Goal: Communication & Community: Answer question/provide support

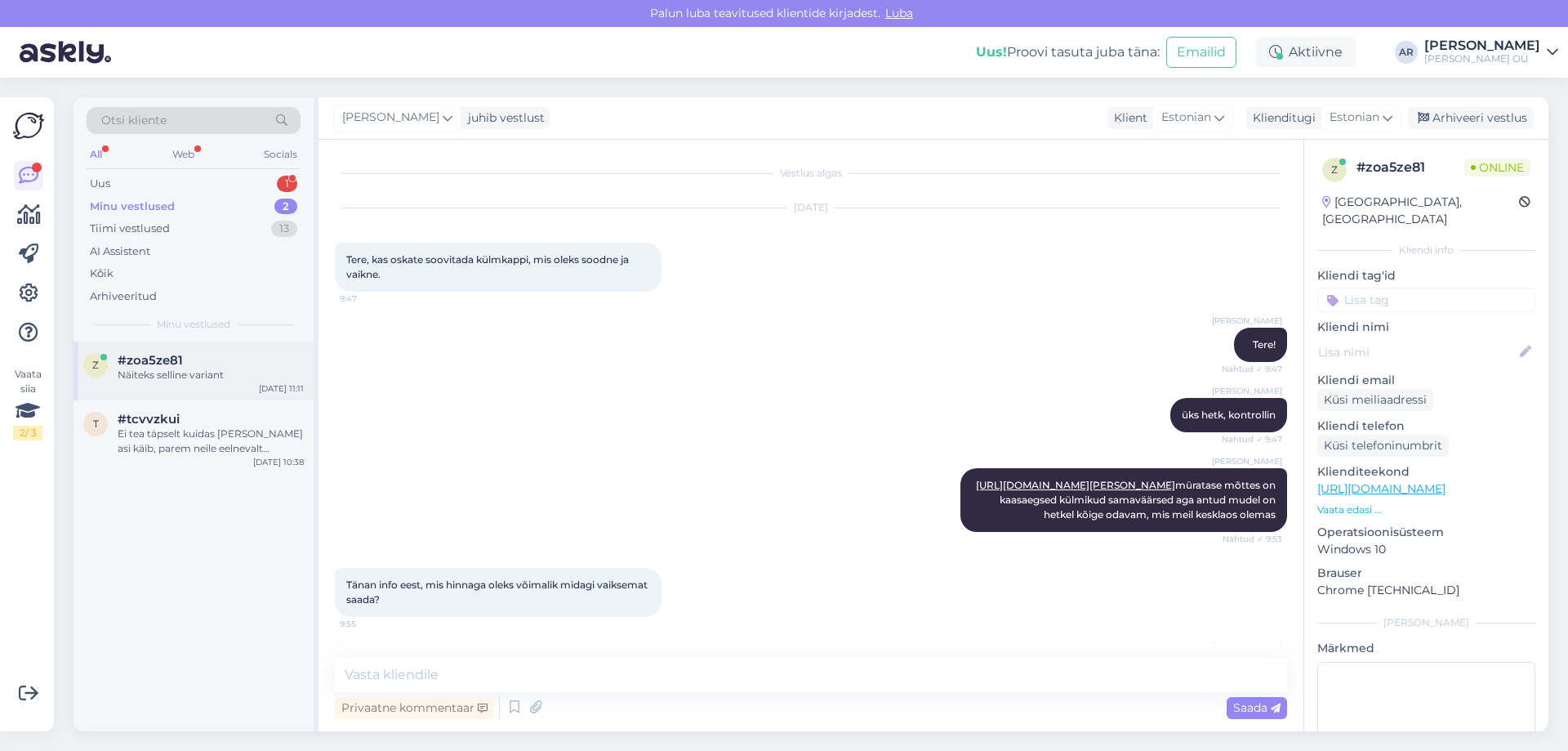
scroll to position [647, 0]
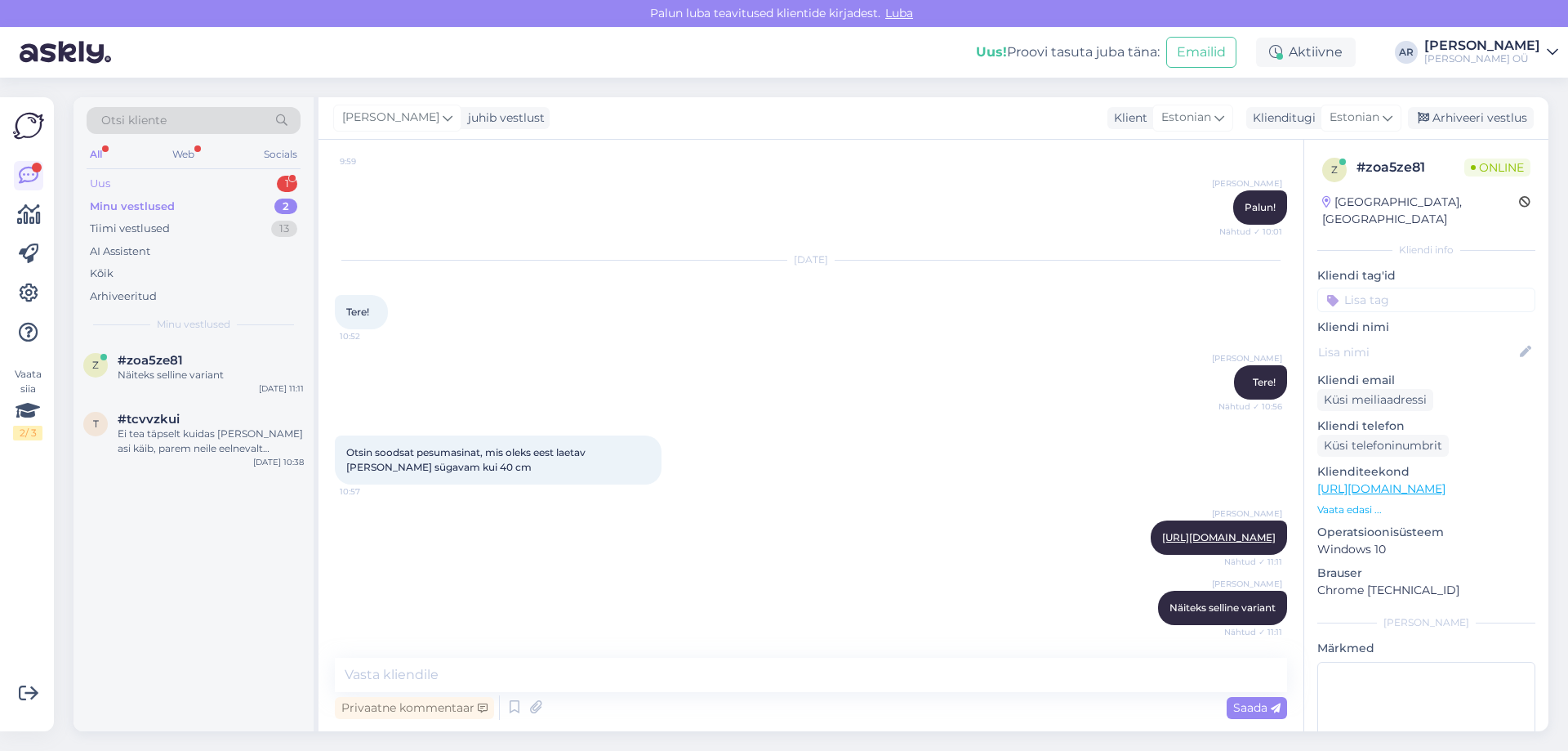
click at [192, 186] on div "Uus 1" at bounding box center [193, 184] width 214 height 23
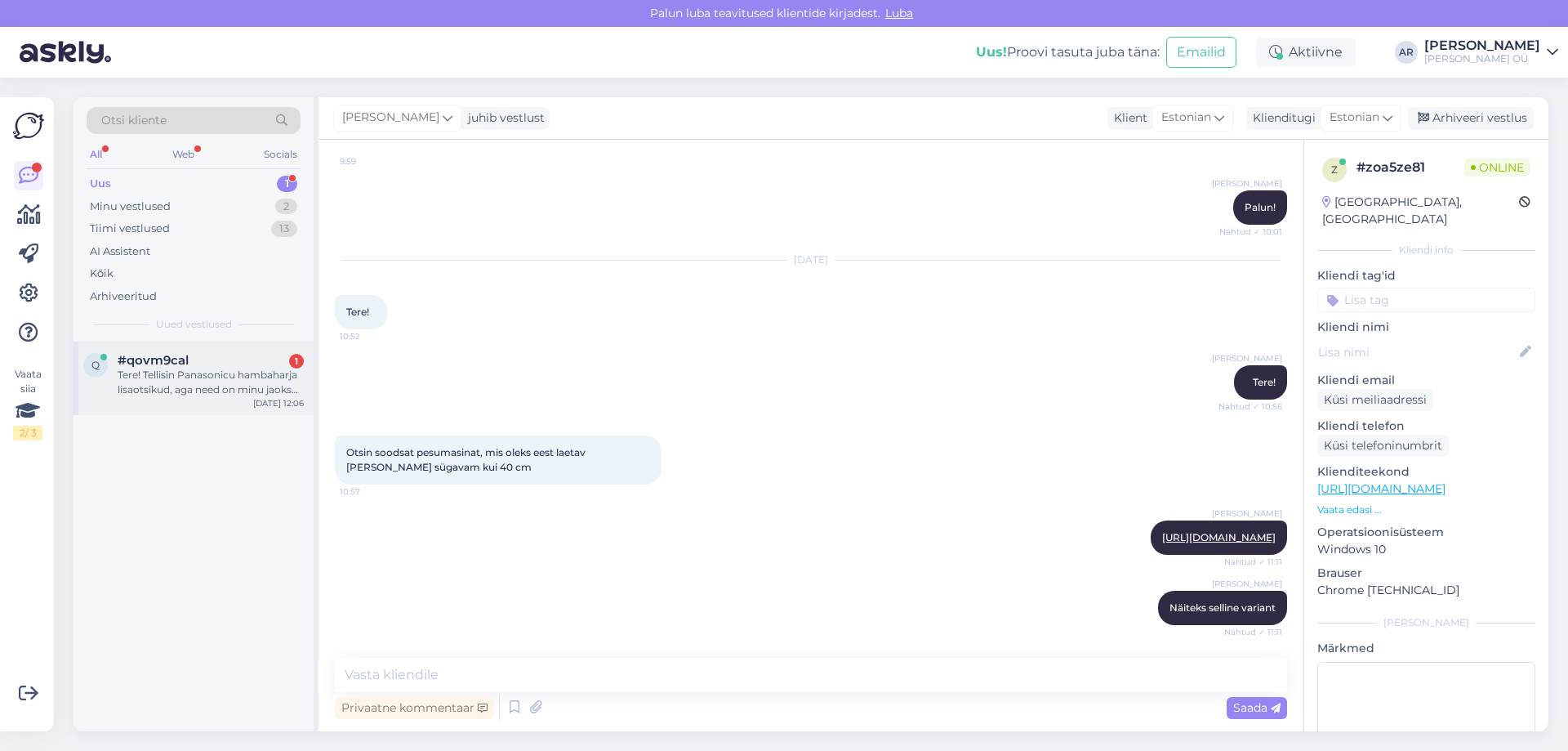
click at [249, 391] on div "Tere! Tellisin Panasonicu hambaharja lisaotsikud, aga need on minu jaoks liiga …" at bounding box center [210, 382] width 186 height 29
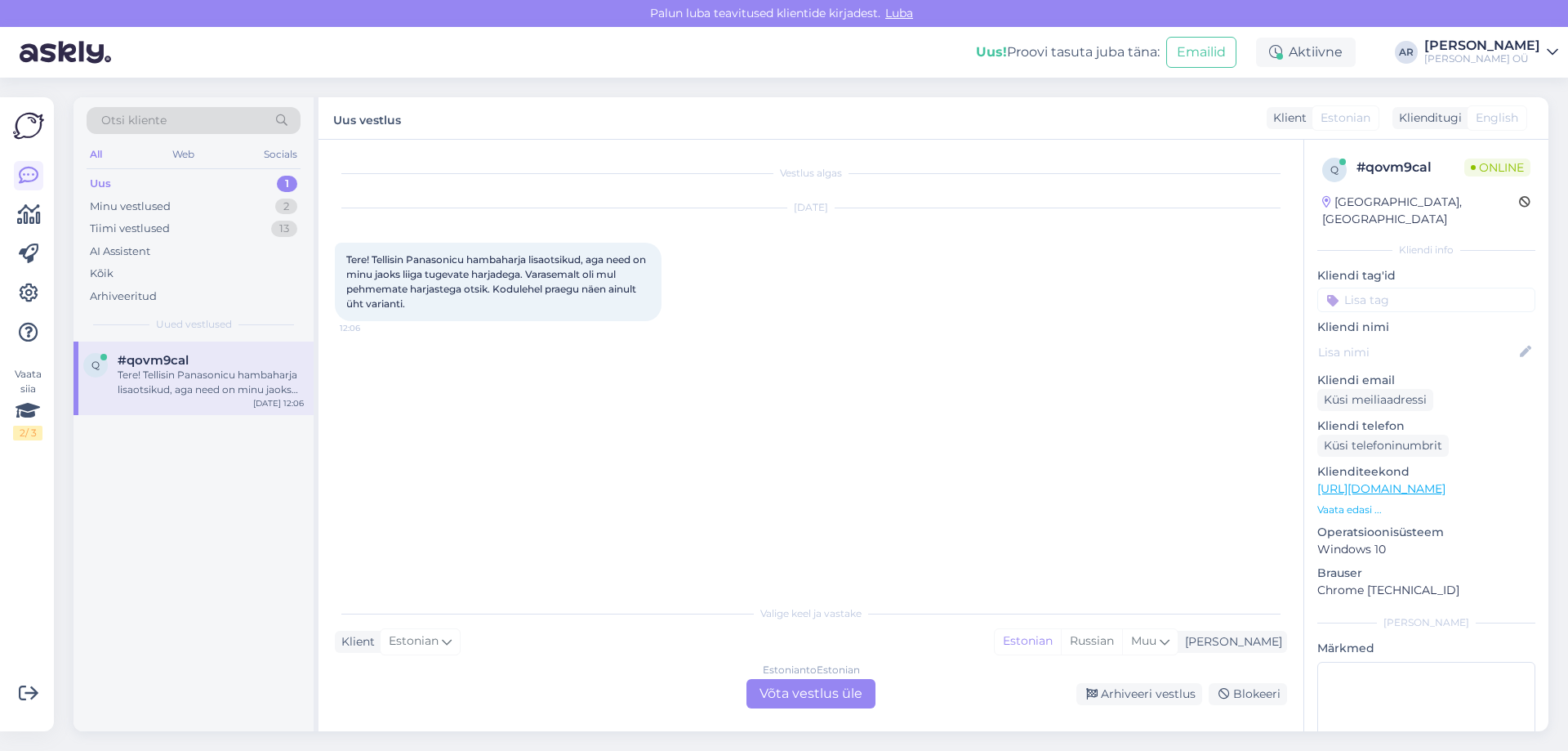
click at [792, 698] on div "Estonian to Estonian Võta vestlus üle" at bounding box center [811, 693] width 129 height 29
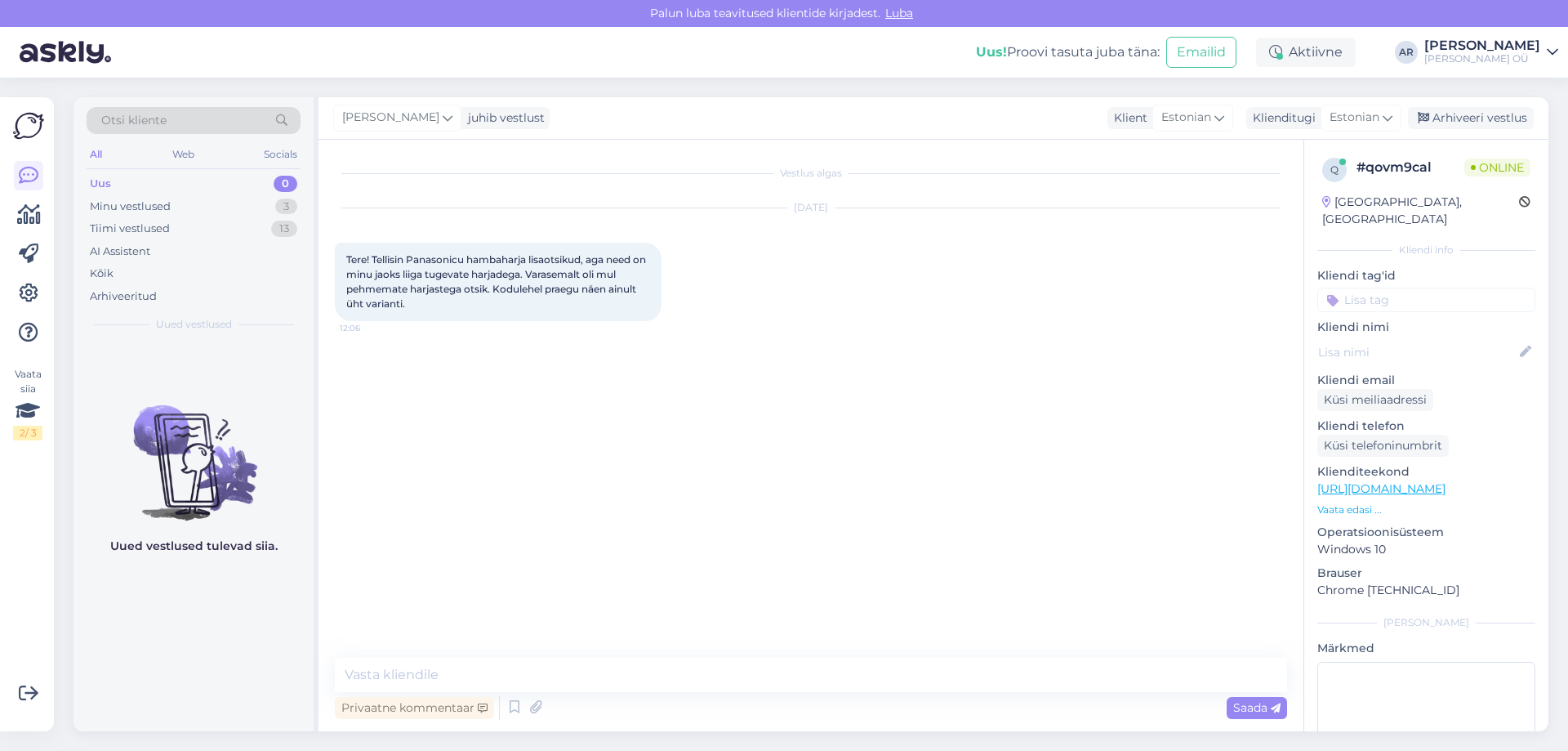
click at [487, 272] on span "Tere! Tellisin Panasonicu hambaharja lisaotsikud, aga need on minu jaoks liiga …" at bounding box center [497, 281] width 302 height 56
drag, startPoint x: 555, startPoint y: 268, endPoint x: 595, endPoint y: 289, distance: 45.2
click at [595, 289] on span "Tere! Tellisin Panasonicu hambaharja lisaotsikud, aga need on minu jaoks liiga …" at bounding box center [497, 281] width 302 height 56
click at [581, 302] on div "Tere! Tellisin Panasonicu hambaharja lisaotsikud, aga need on minu jaoks liiga …" at bounding box center [498, 281] width 327 height 78
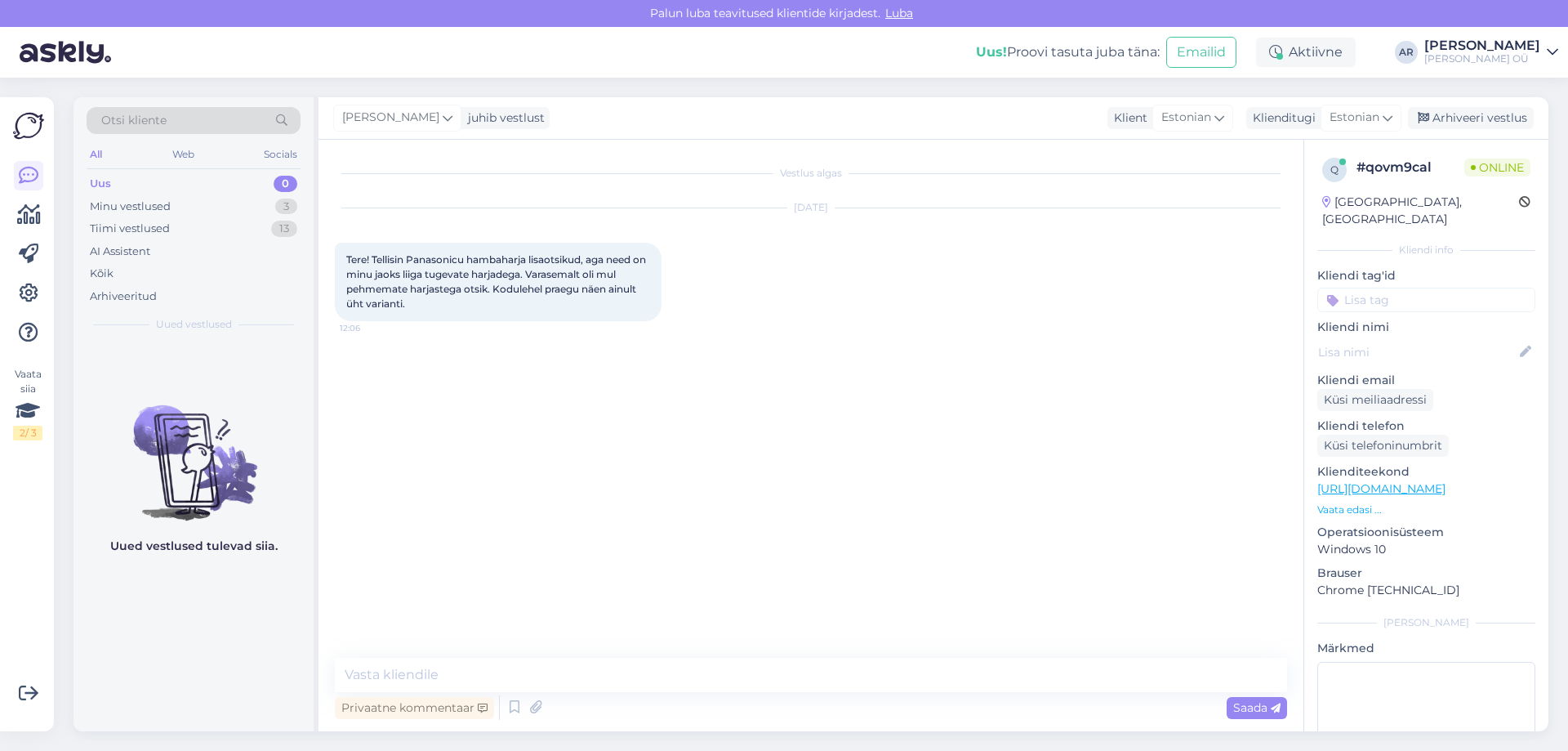
click at [1356, 481] on link "[URL][DOMAIN_NAME]" at bounding box center [1382, 488] width 129 height 15
click at [480, 690] on textarea at bounding box center [811, 674] width 952 height 34
click at [478, 679] on textarea at bounding box center [811, 674] width 952 height 34
paste textarea "[URL][DOMAIN_NAME]"
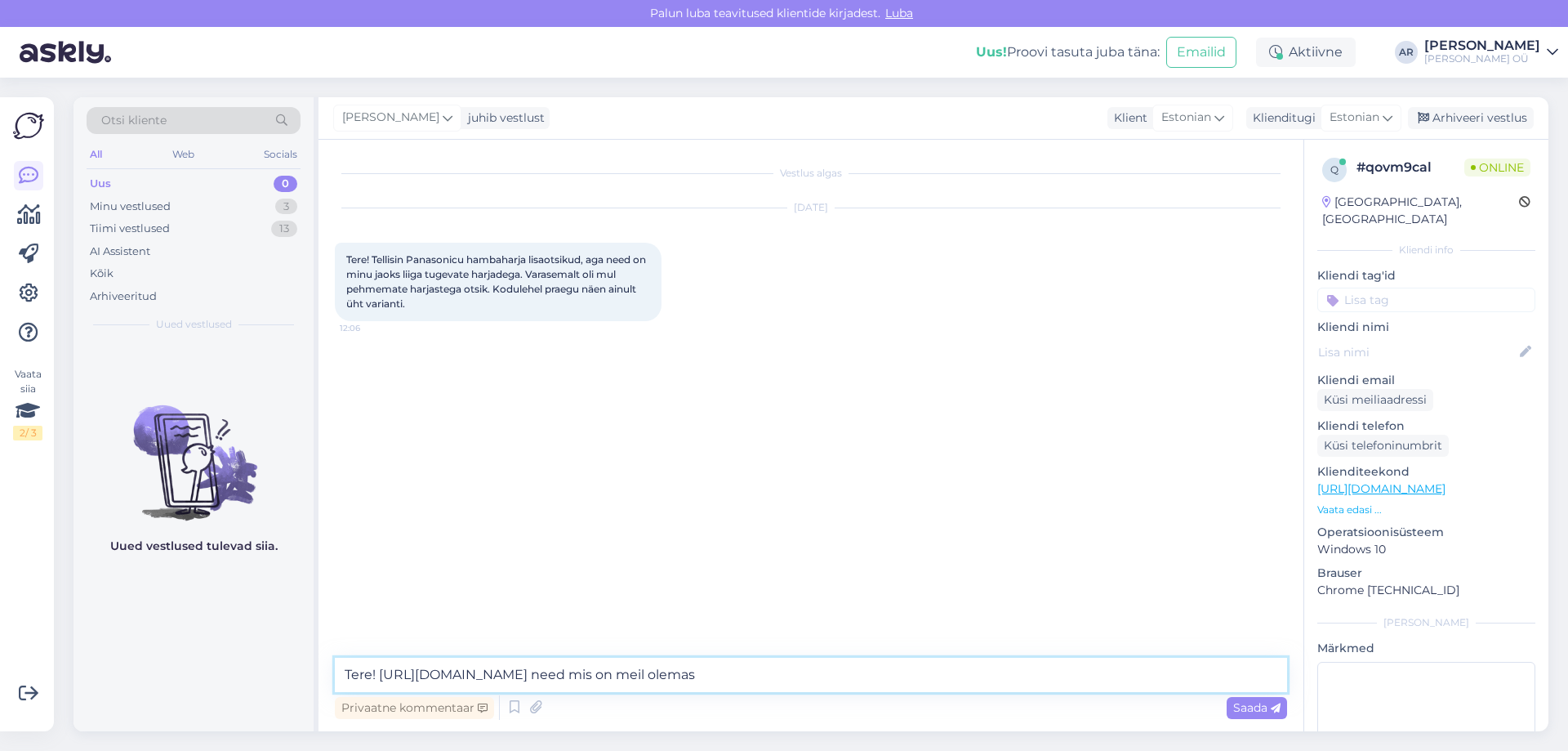
drag, startPoint x: 828, startPoint y: 675, endPoint x: 801, endPoint y: 675, distance: 27.0
click at [801, 675] on textarea "Tere! [URL][DOMAIN_NAME] need mis on meil olemas" at bounding box center [811, 674] width 952 height 34
drag, startPoint x: 880, startPoint y: 678, endPoint x: 867, endPoint y: 681, distance: 13.3
click at [867, 681] on textarea "Tere! [URL][DOMAIN_NAME] need tarvikud on meil olemas" at bounding box center [811, 674] width 952 height 34
click at [962, 689] on textarea "Tere! [URL][DOMAIN_NAME] need tarvikud meil olemas" at bounding box center [811, 674] width 952 height 34
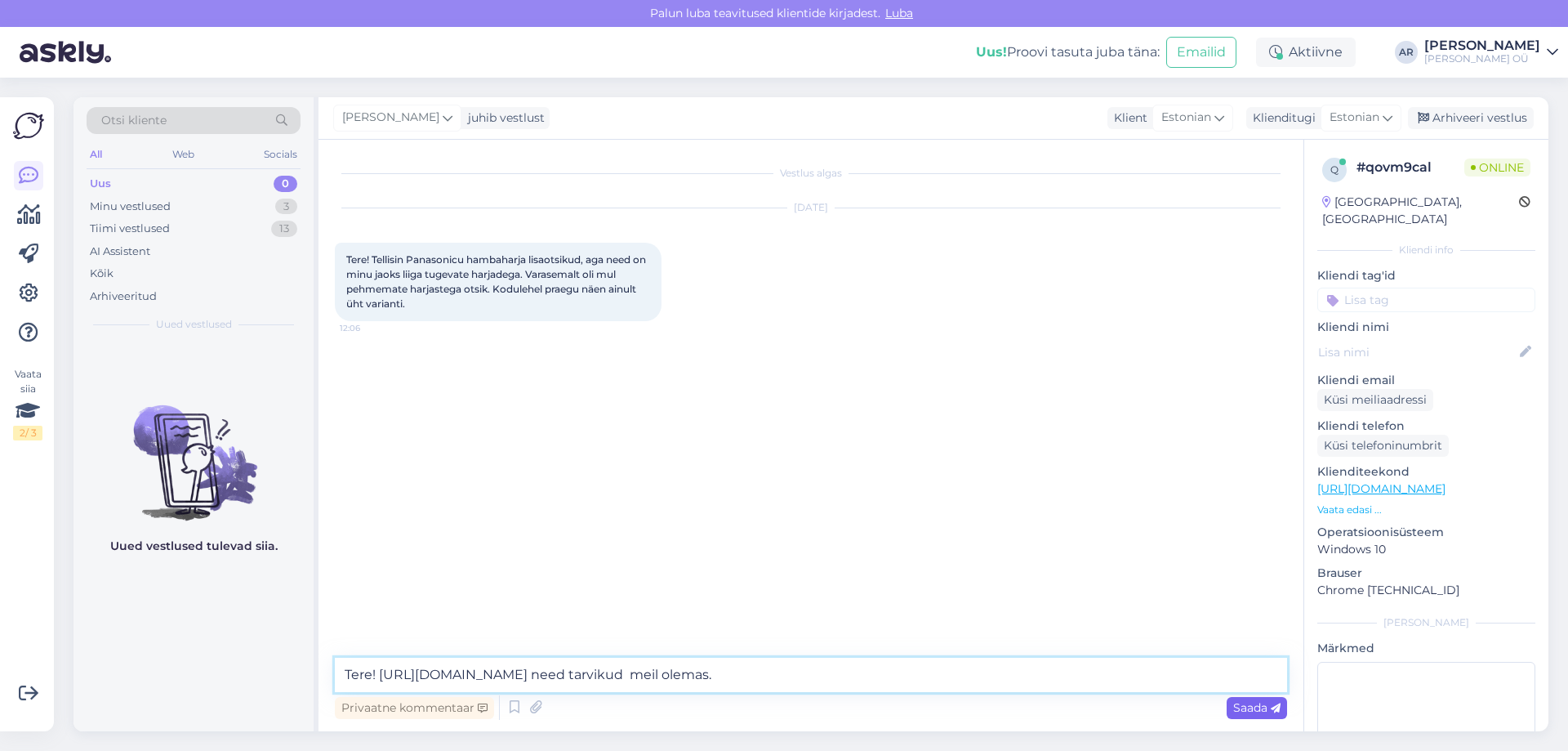
type textarea "Tere! [URL][DOMAIN_NAME] need tarvikud meil olemas."
click at [1249, 704] on span "Saada" at bounding box center [1258, 708] width 48 height 15
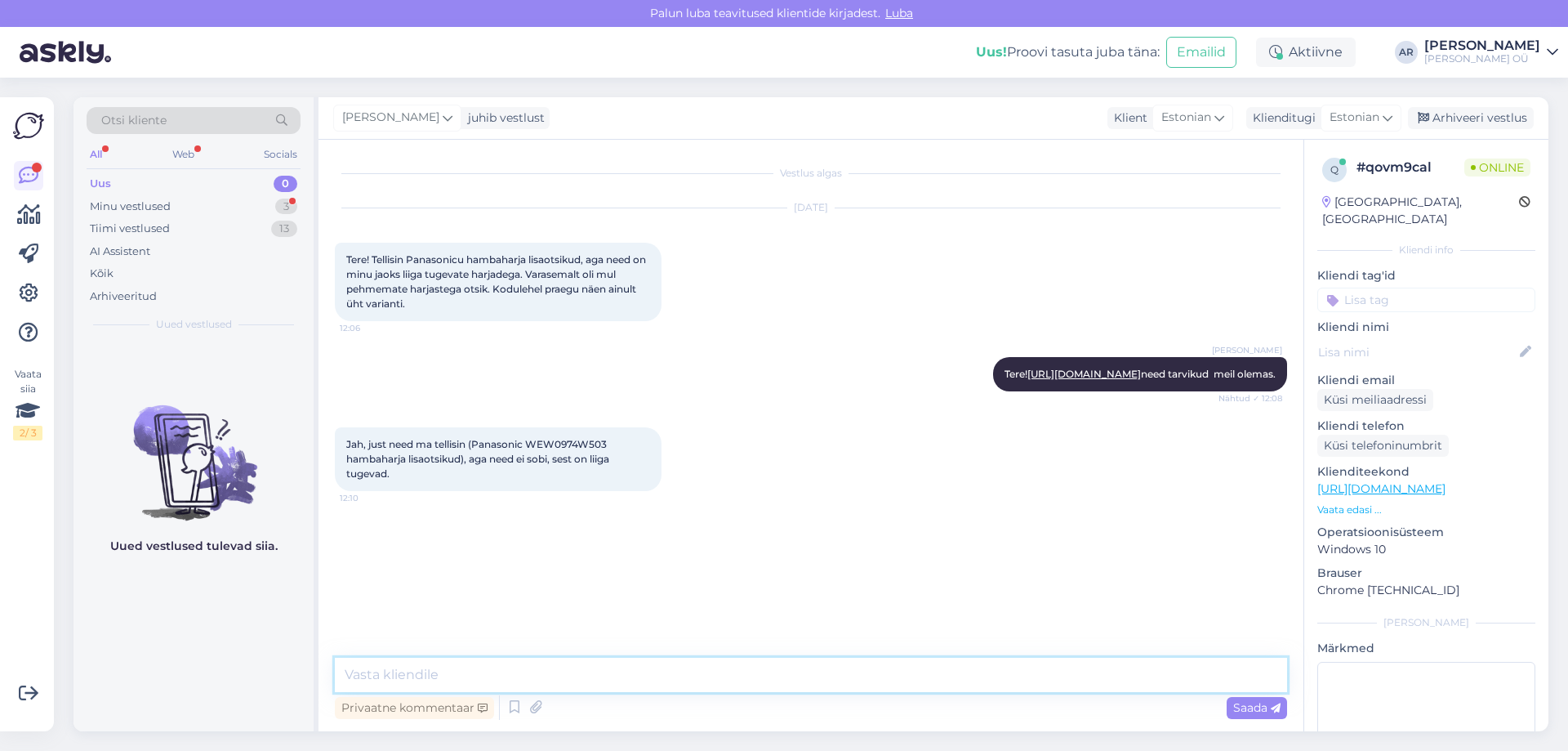
click at [465, 657] on textarea at bounding box center [811, 674] width 952 height 34
click at [534, 663] on textarea at bounding box center [811, 674] width 952 height 34
click at [418, 682] on textarea at bounding box center [811, 674] width 952 height 34
paste textarea "[URL][DOMAIN_NAME]"
type textarea "[URL][DOMAIN_NAME]"
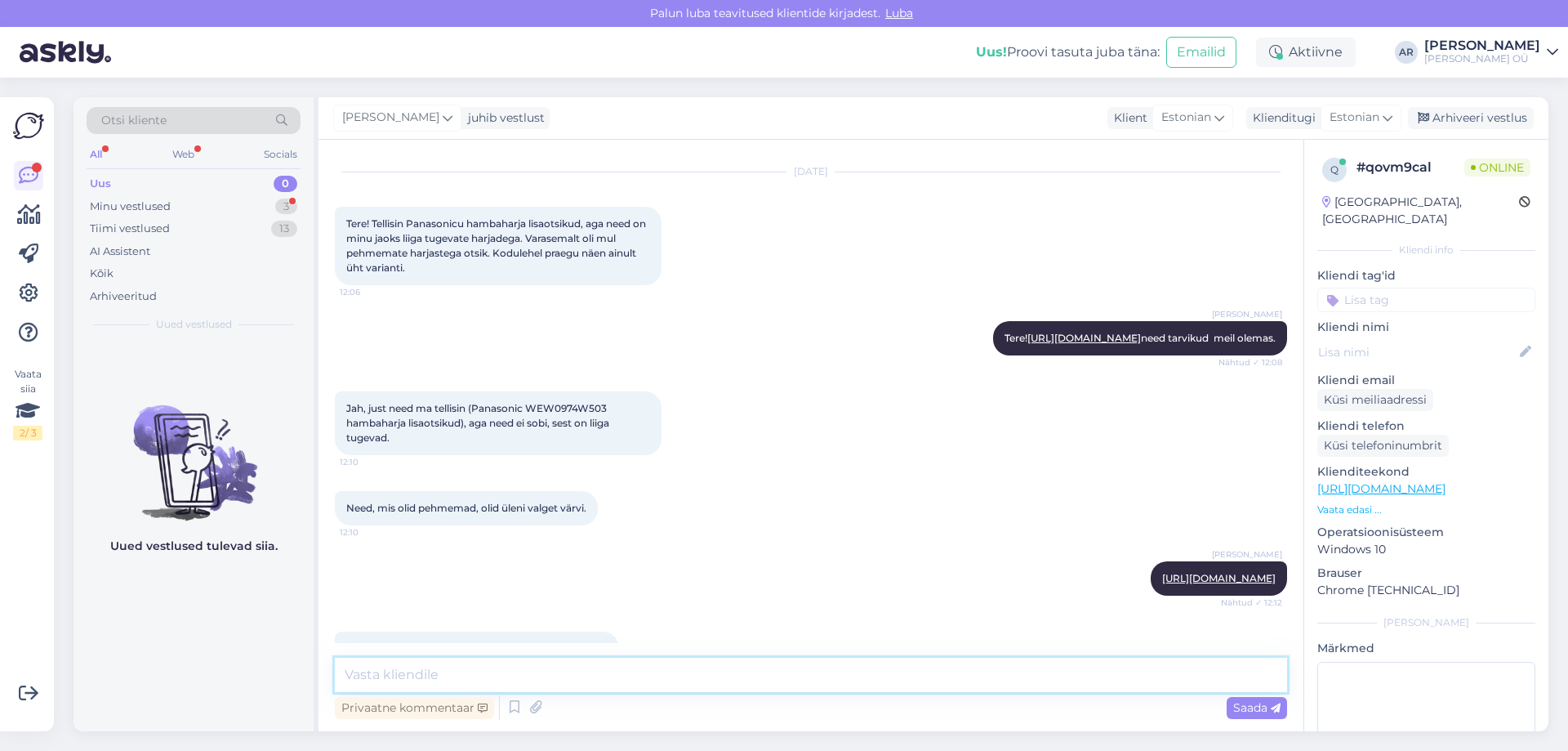
scroll to position [106, 0]
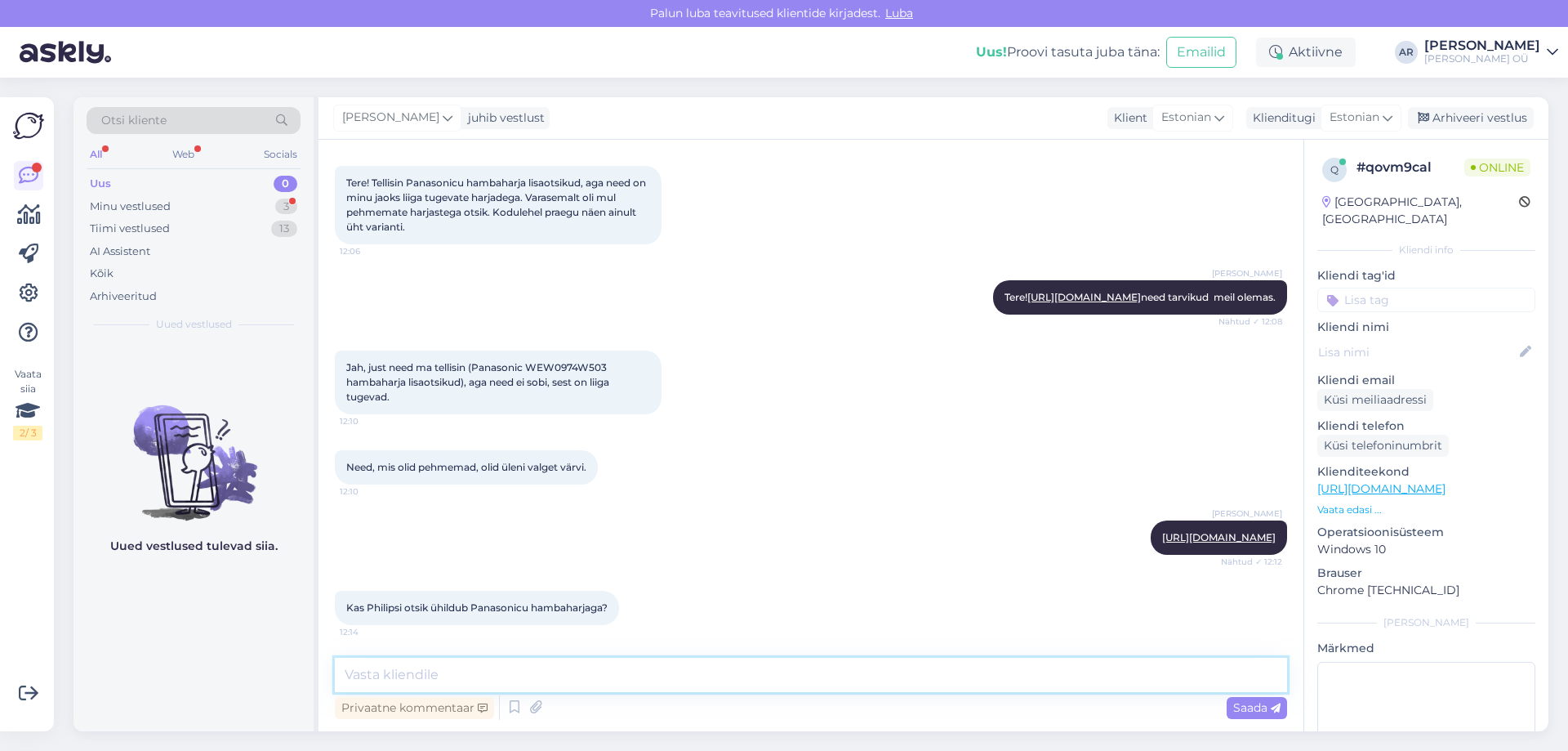
click at [563, 664] on textarea at bounding box center [811, 674] width 952 height 34
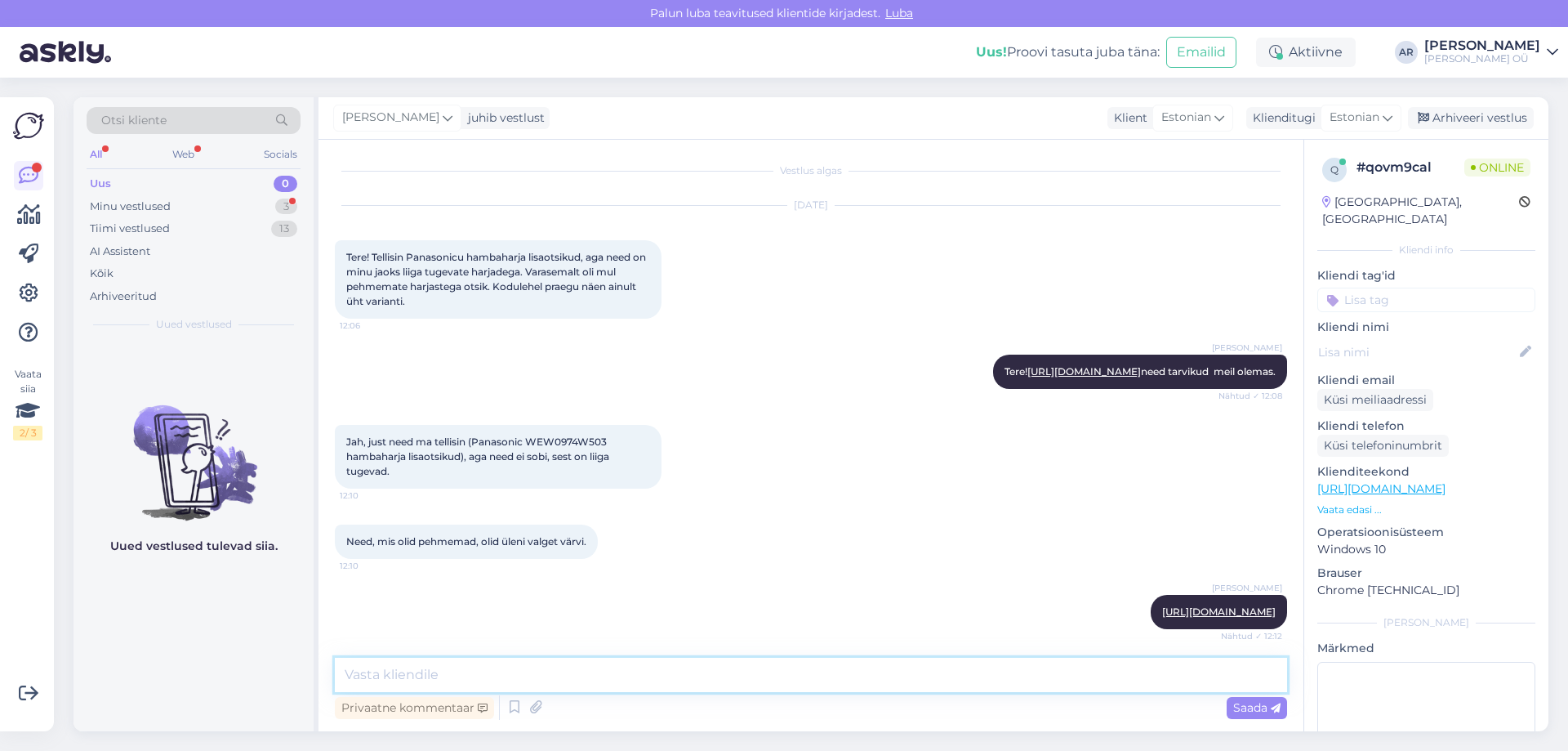
scroll to position [0, 0]
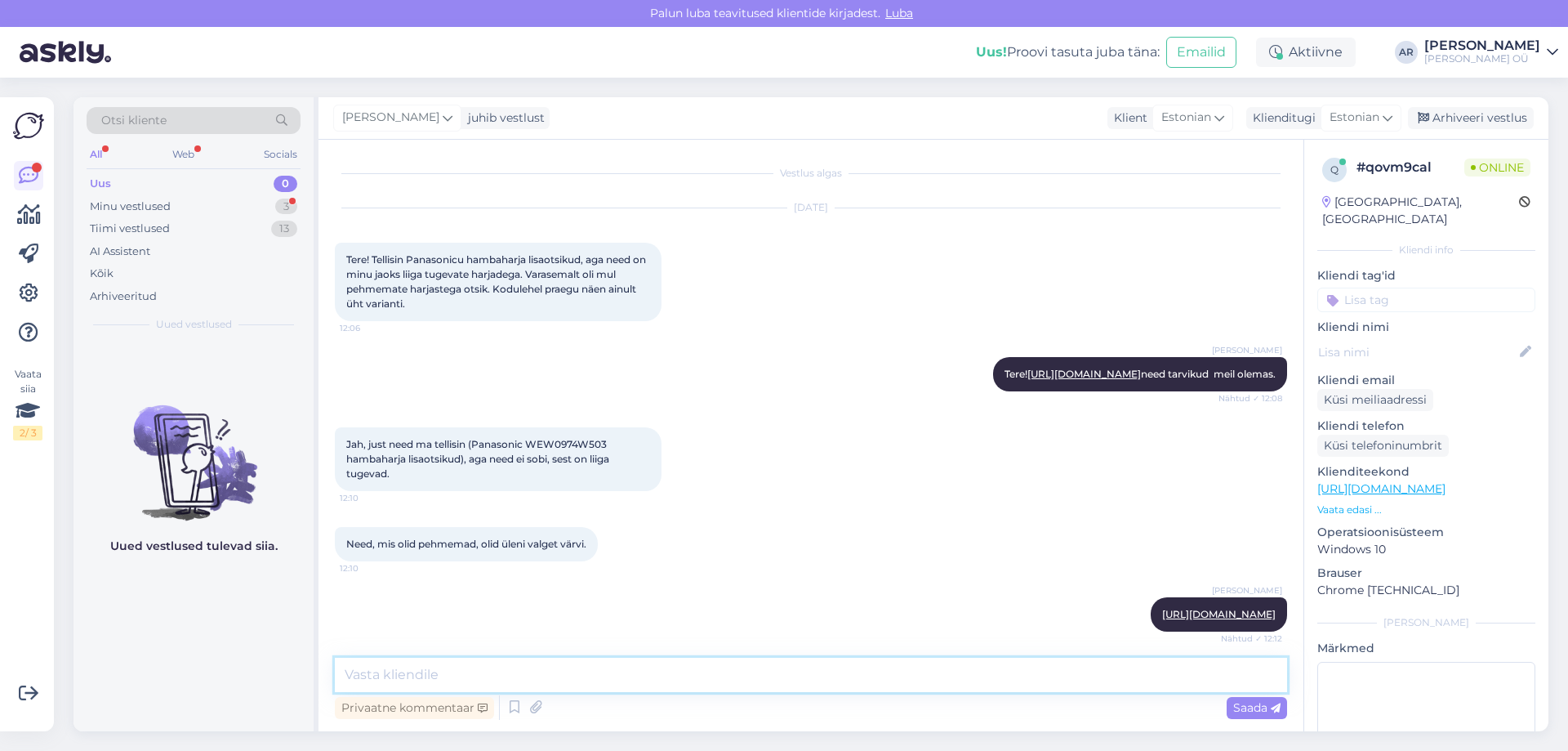
click at [599, 676] on textarea at bounding box center [811, 674] width 952 height 34
paste textarea "[URL][DOMAIN_NAME]"
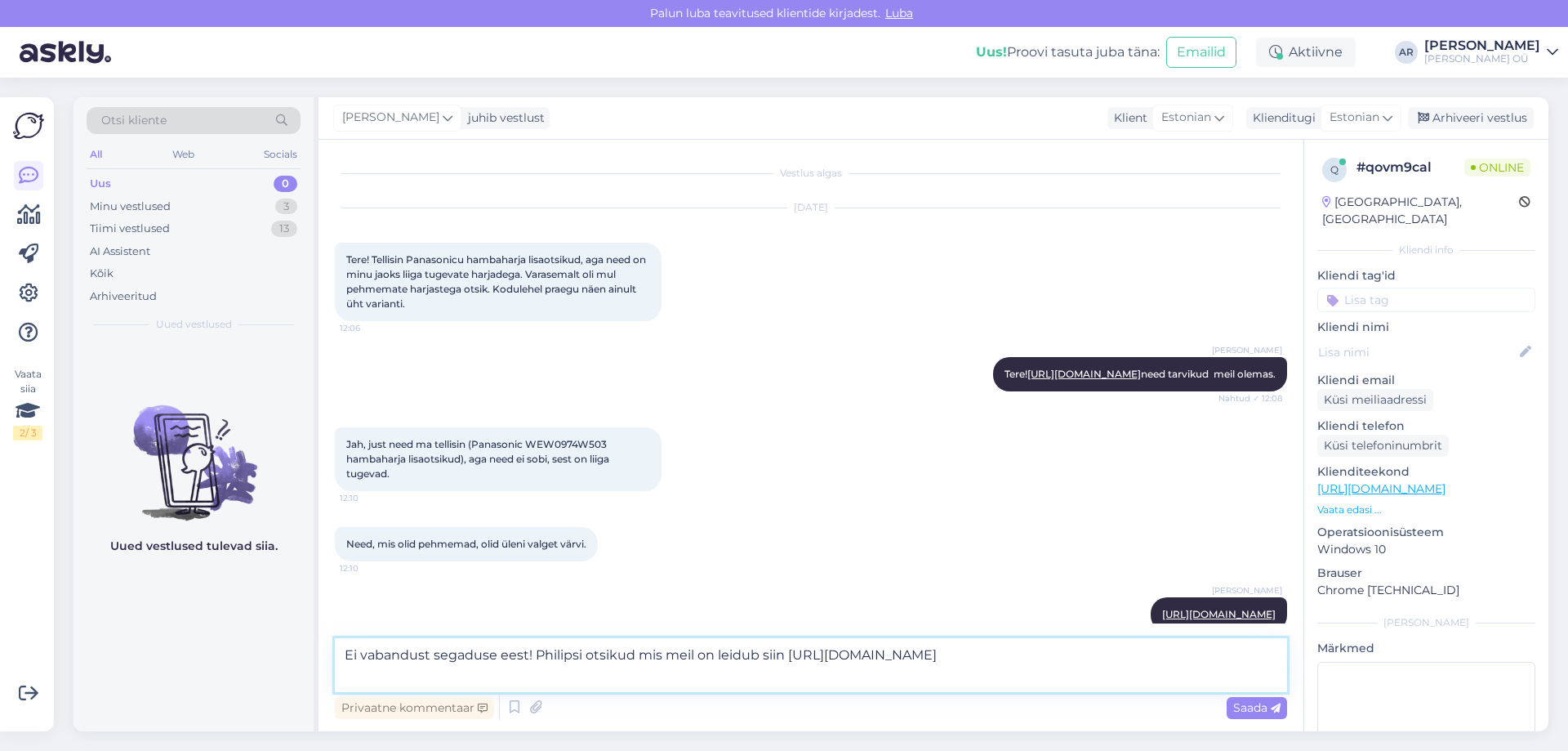
click at [808, 670] on textarea "Ei vabandust segaduse eest! Philipsi otsikud mis meil on leidub siin [URL][DOMA…" at bounding box center [811, 665] width 952 height 54
click at [808, 671] on textarea "Ei vabandust segaduse eest! Philipsi otsikud mis meil on leidub siin [URL][DOMA…" at bounding box center [811, 665] width 952 height 54
click at [719, 674] on textarea "Ei vabandust segaduse eest! Philipsi otsikud mis meil on leidub siin [URL][DOMA…" at bounding box center [811, 665] width 952 height 54
drag, startPoint x: 753, startPoint y: 656, endPoint x: 720, endPoint y: 655, distance: 33.0
click at [720, 655] on textarea "Ei vabandust segaduse eest! Philipsi otsikud mis meil on leidub siin [URL][DOMA…" at bounding box center [811, 665] width 952 height 54
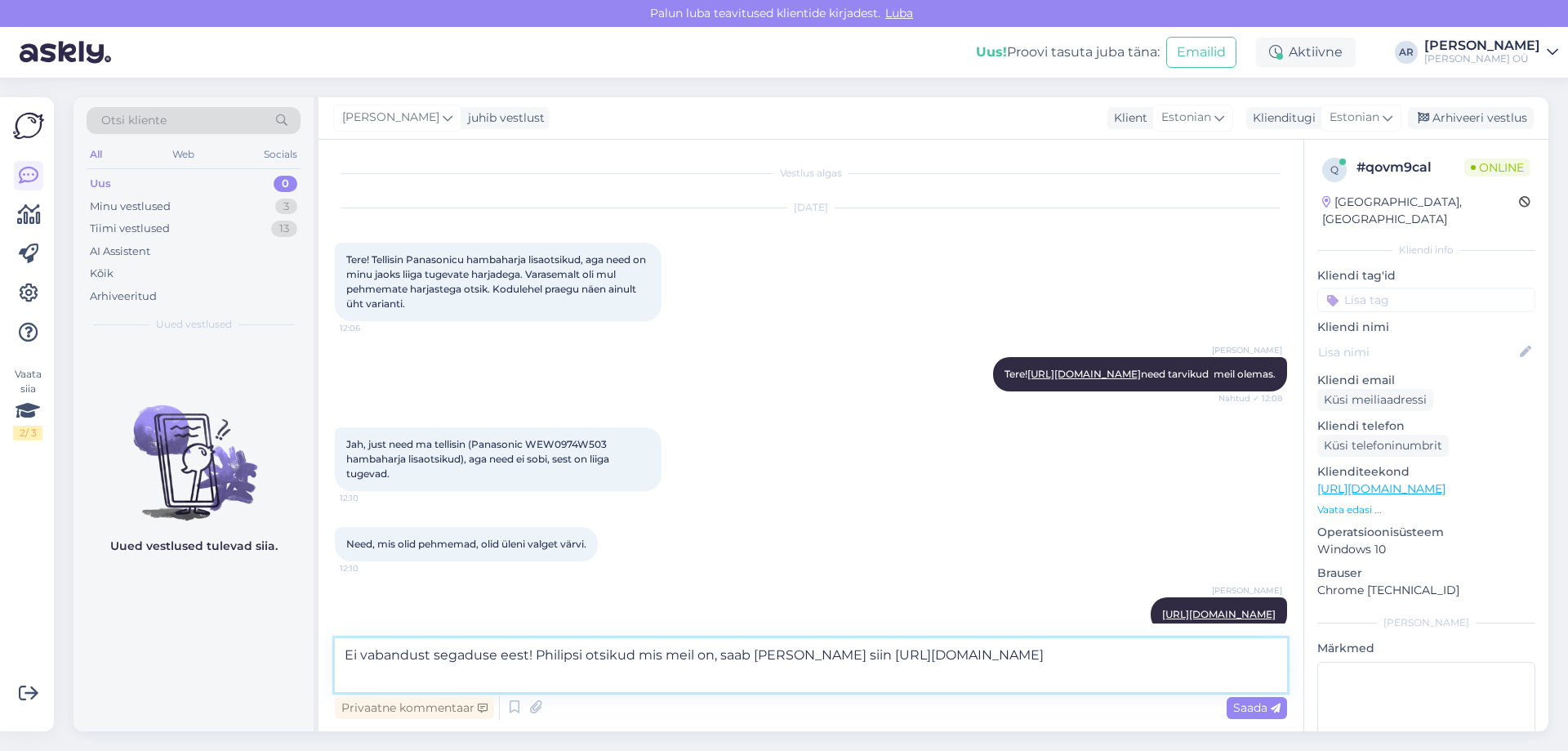
type textarea "Ei vabandust segaduse eest! Philipsi otsikud mis meil on, saab [PERSON_NAME] si…"
click at [755, 681] on textarea "Ei vabandust segaduse eest! Philipsi otsikud mis meil on, saab [PERSON_NAME] si…" at bounding box center [811, 665] width 952 height 54
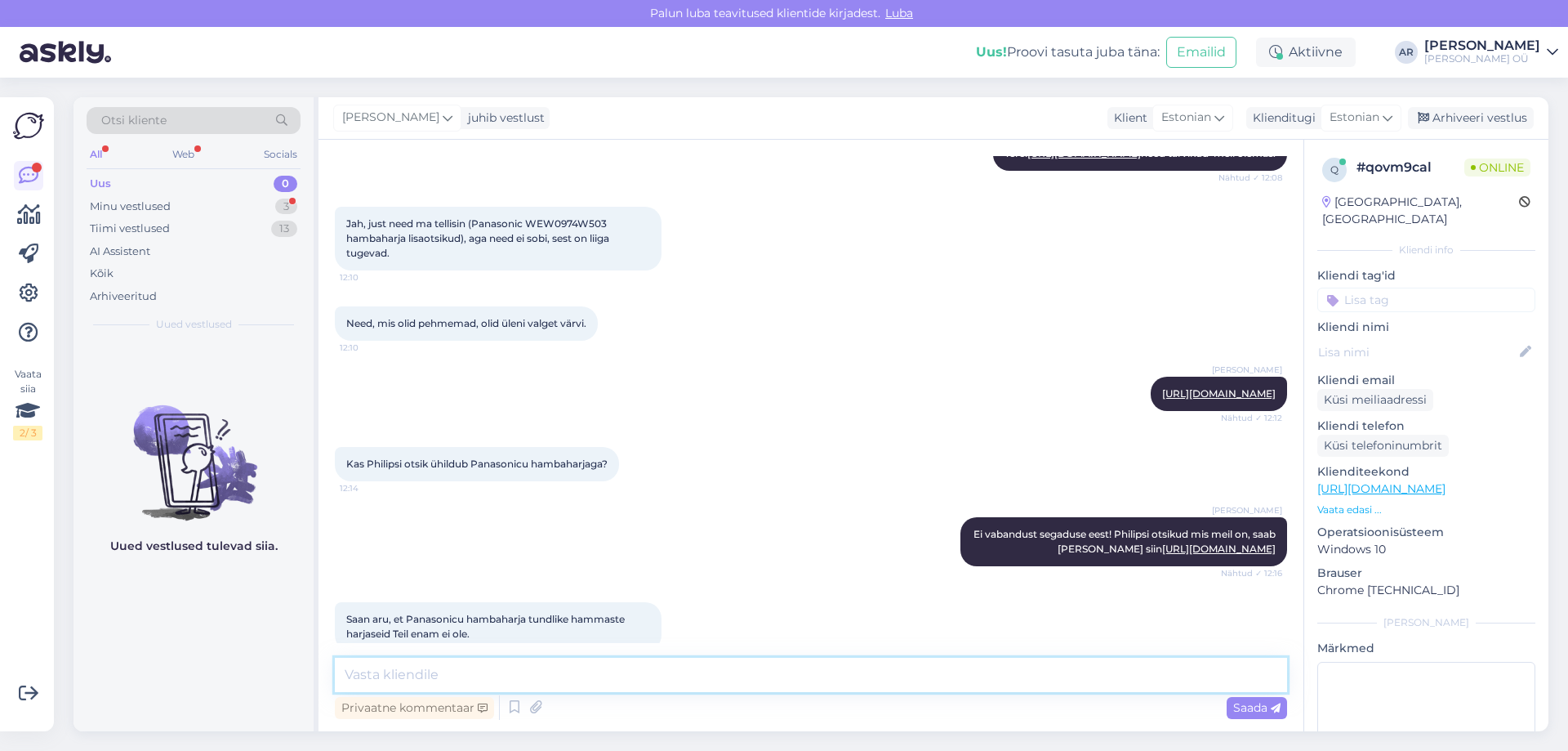
scroll to position [306, 0]
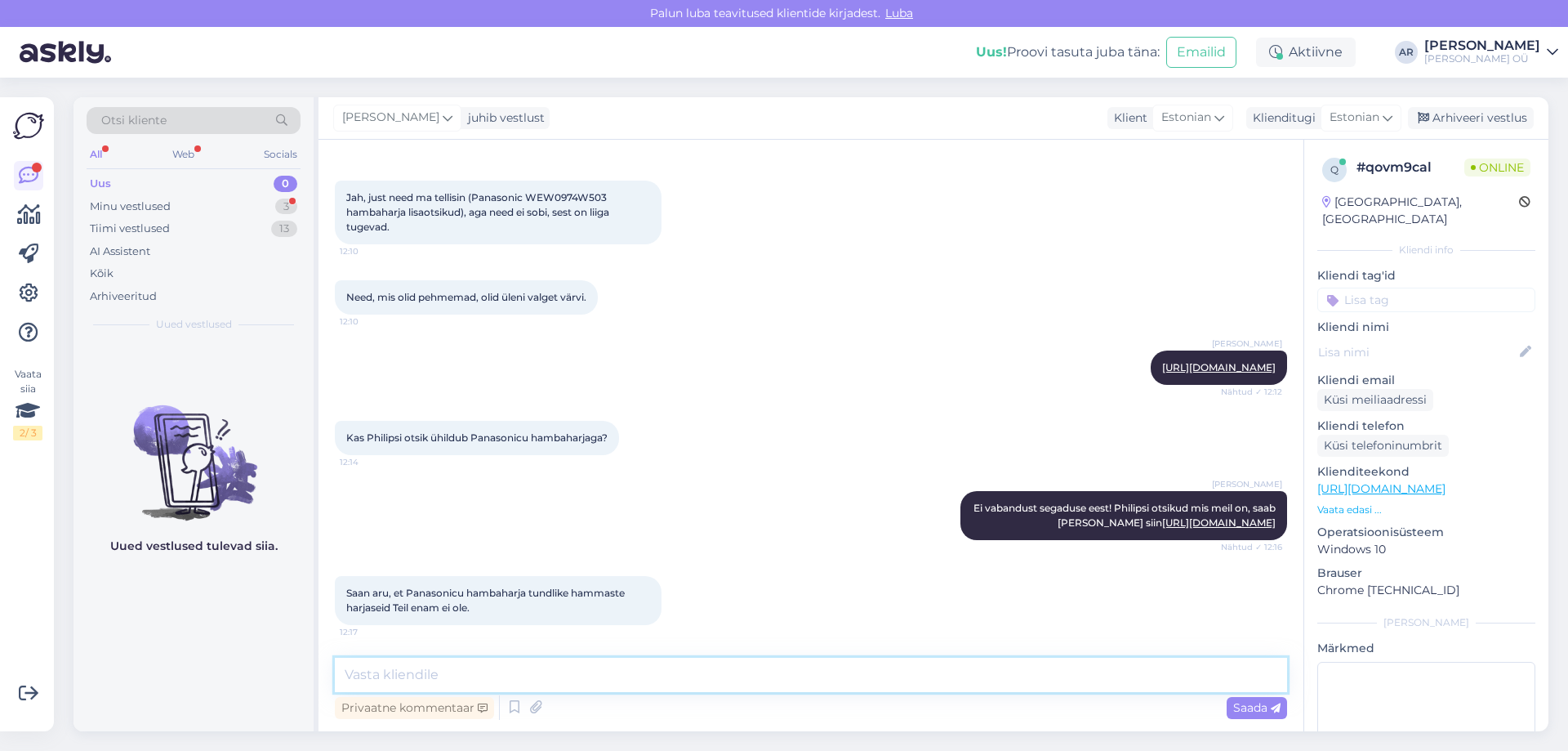
click at [462, 680] on textarea at bounding box center [811, 674] width 952 height 34
type textarea "Ei ole praegu"
